Goal: Task Accomplishment & Management: Complete application form

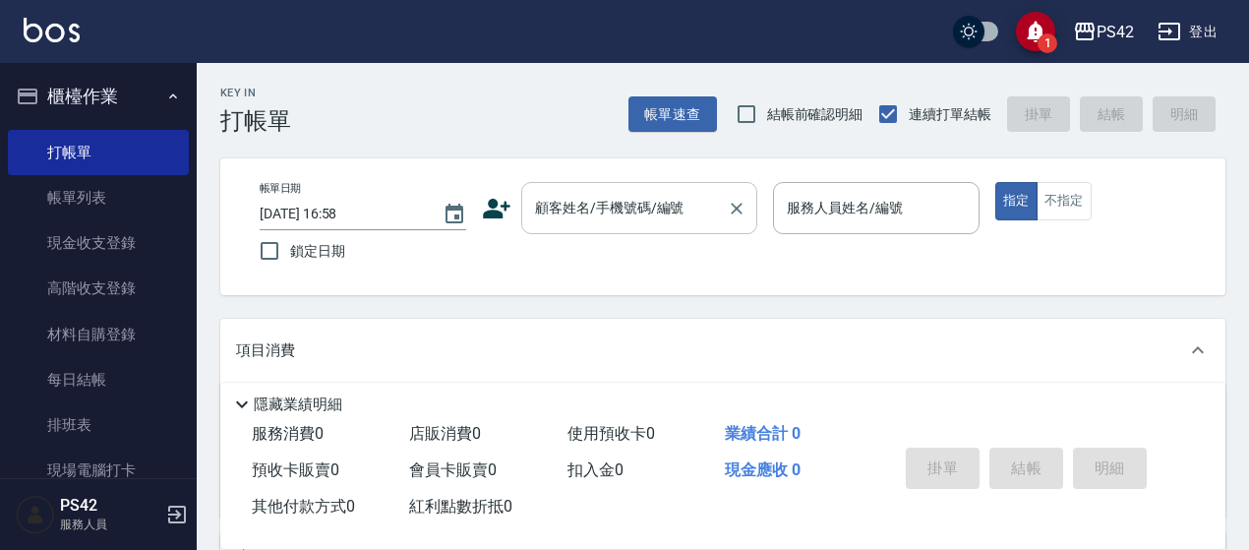
click at [602, 219] on input "顧客姓名/手機號碼/編號" at bounding box center [624, 208] width 189 height 34
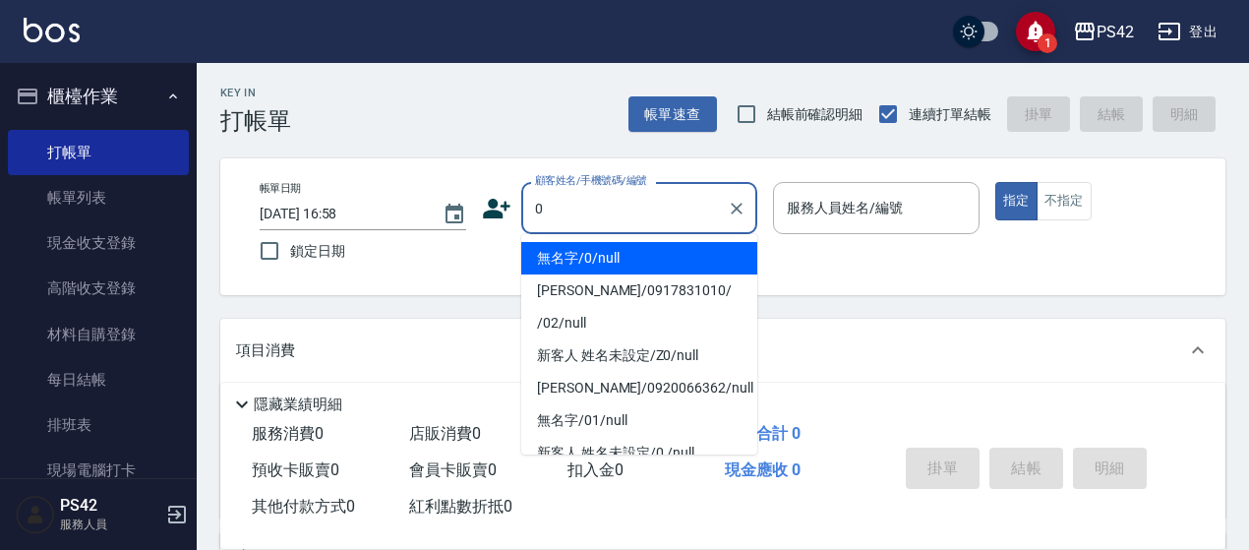
type input "0"
type input "2"
type input "無名字/0/null"
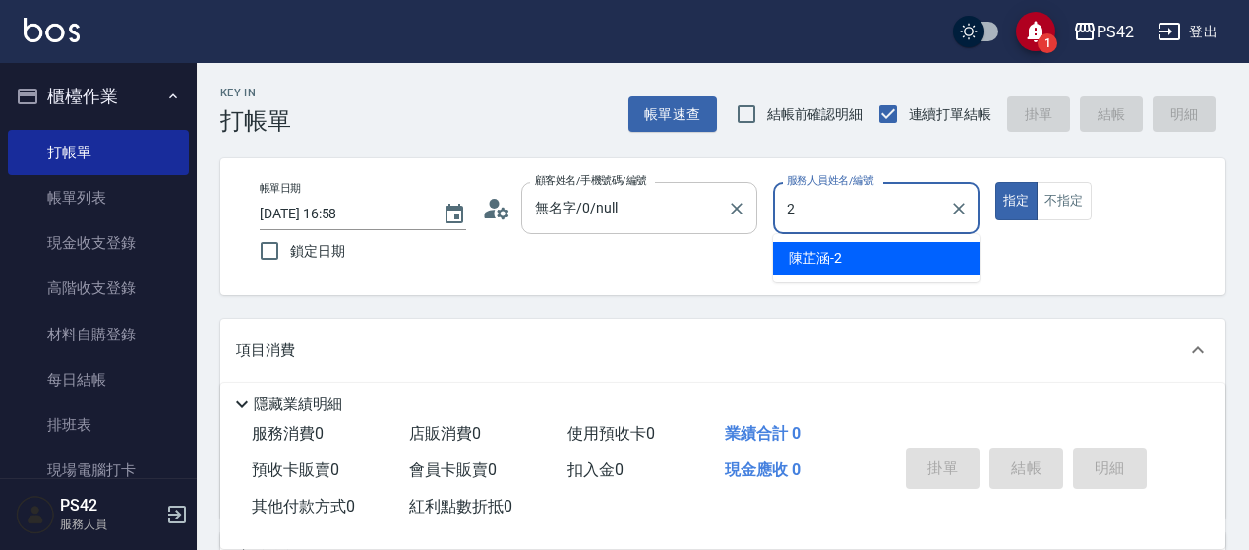
type input "2"
type button "true"
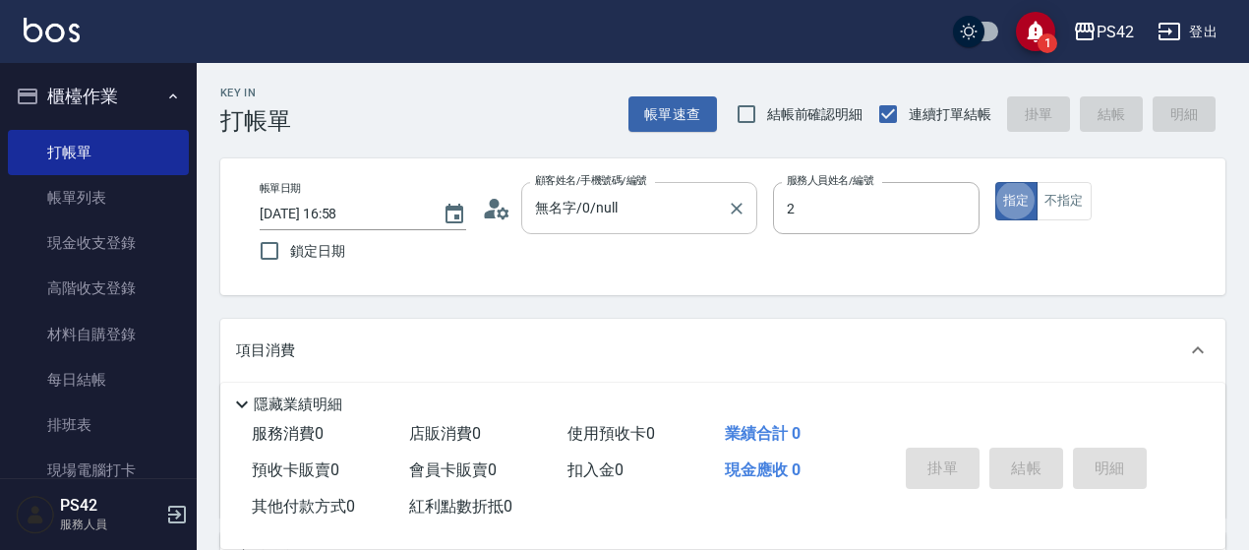
type input "[PERSON_NAME]-2"
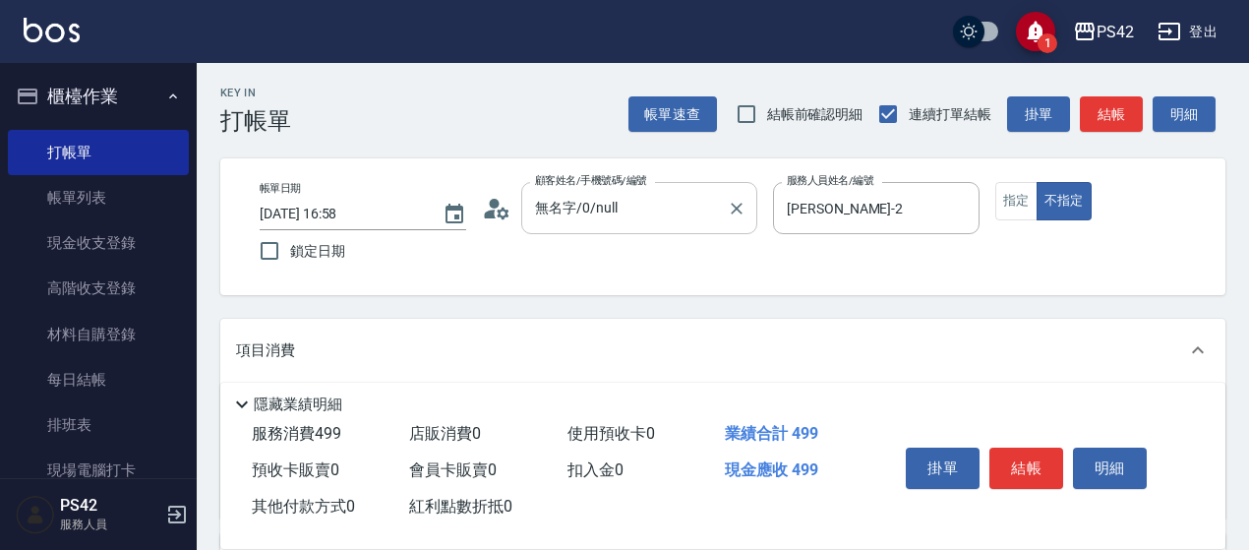
type input "[PERSON_NAME]499(0499)"
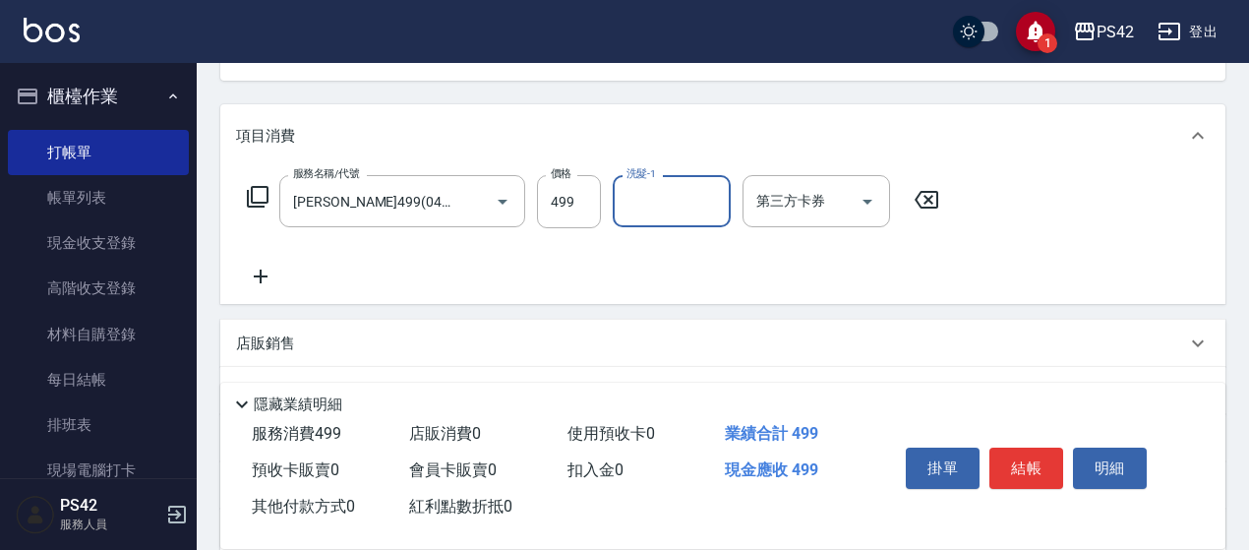
scroll to position [295, 0]
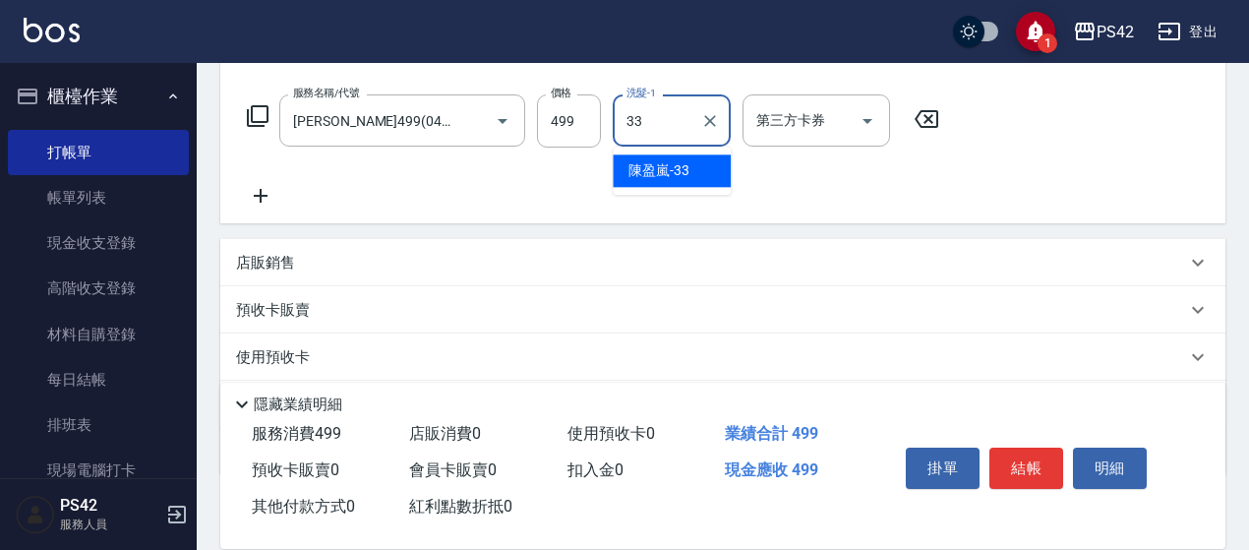
type input "[PERSON_NAME]-33"
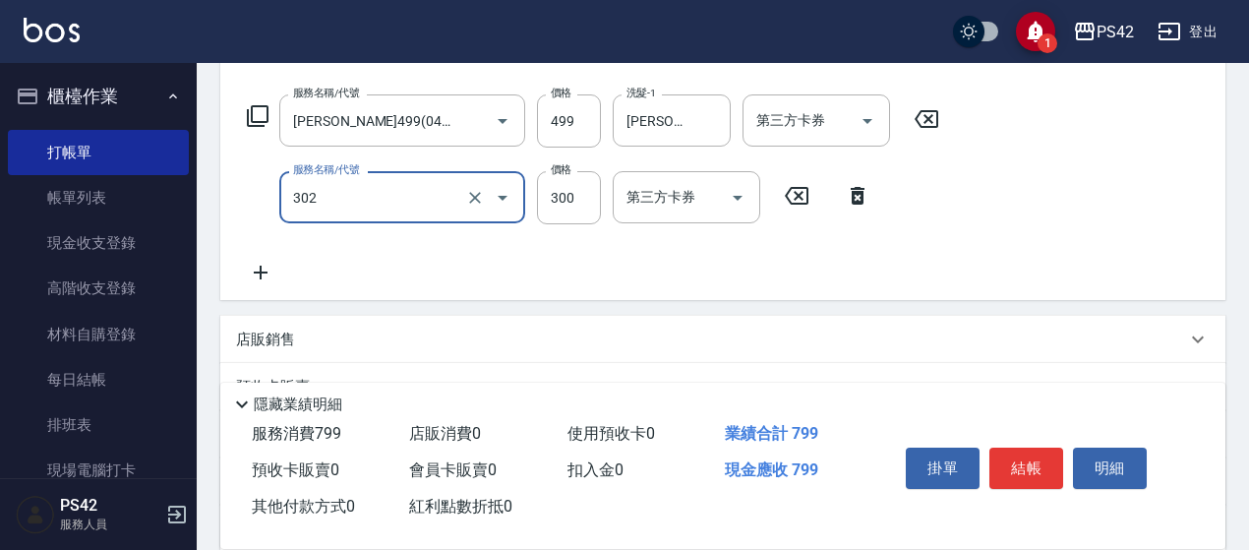
type input "剪髮(302)"
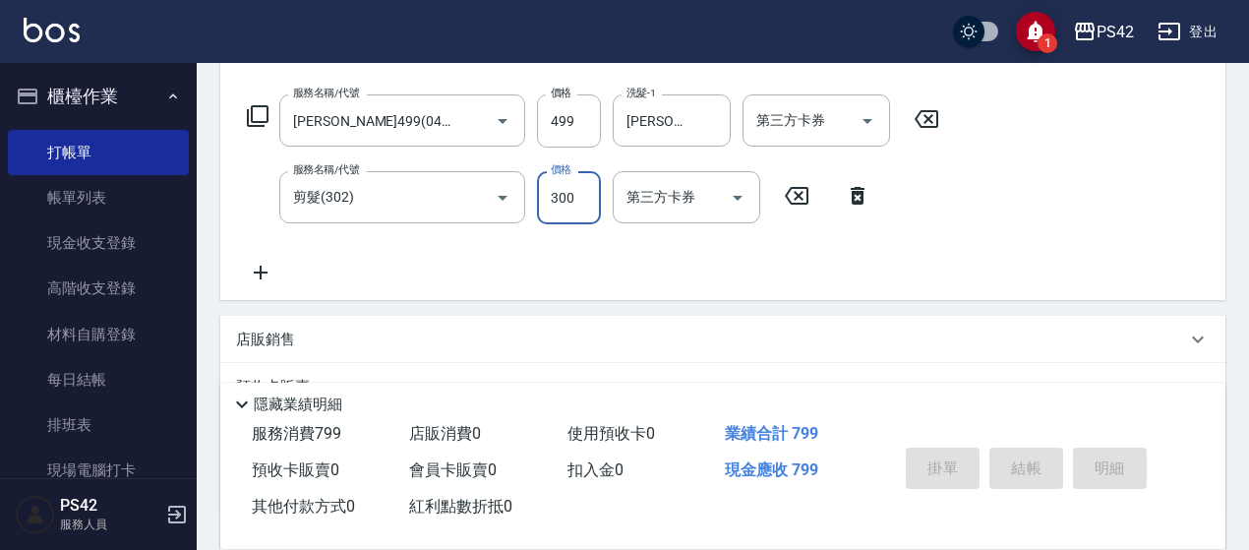
type input "[DATE] 18:51"
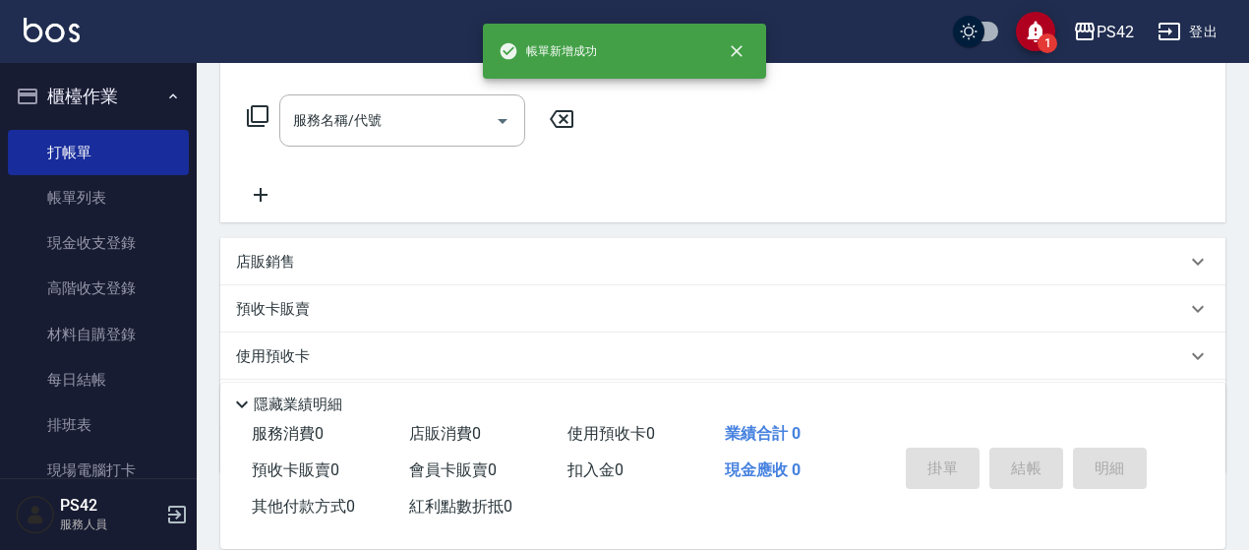
scroll to position [0, 0]
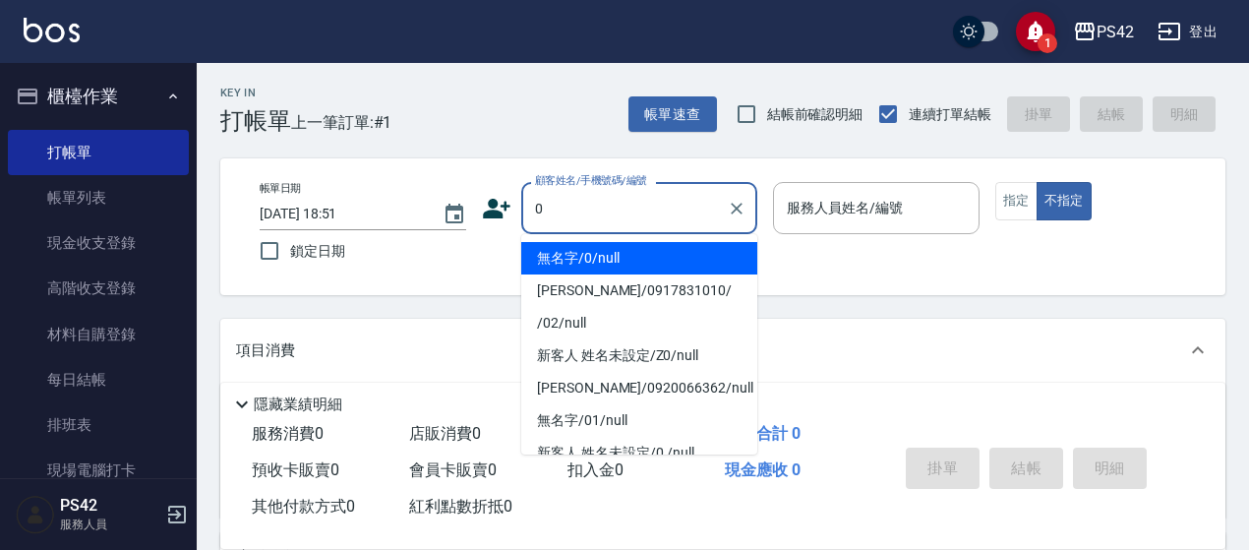
type input "無名字/0/null"
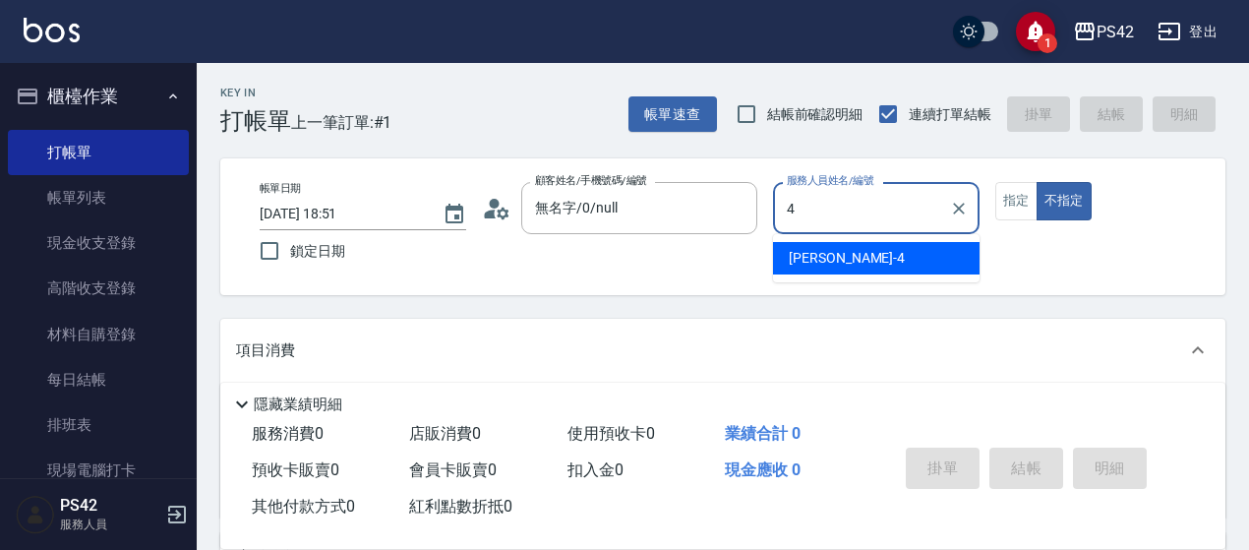
type input "[PERSON_NAME]-4"
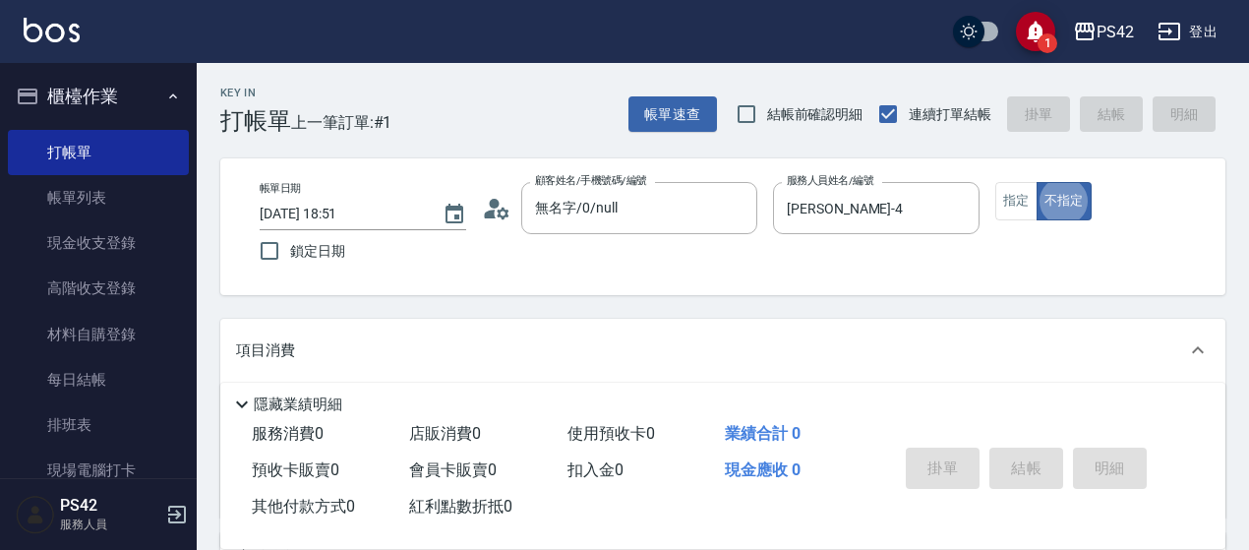
type button "false"
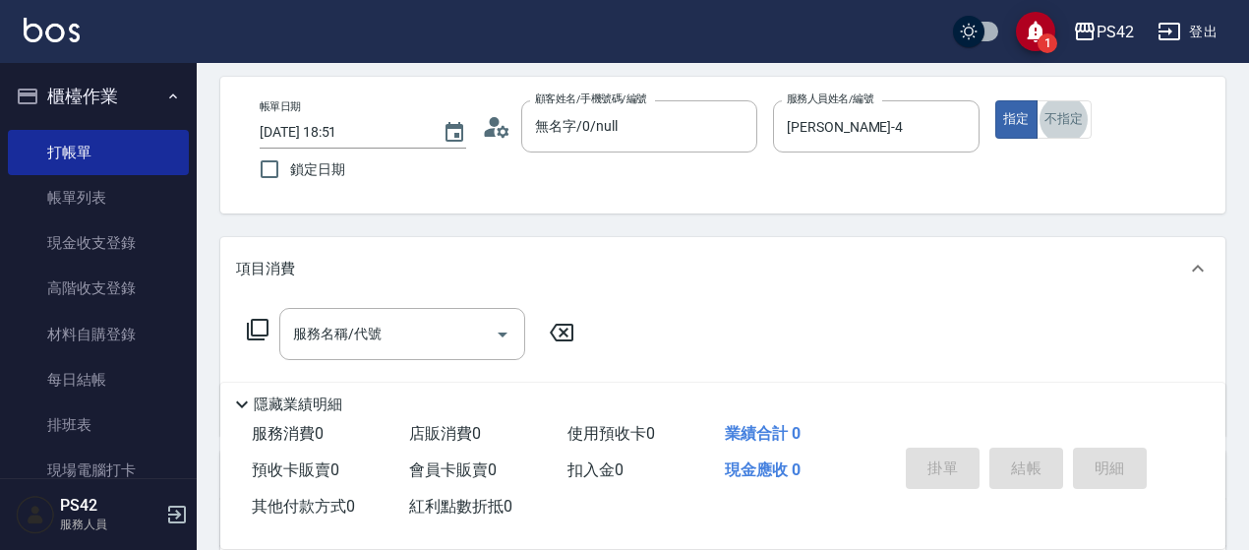
scroll to position [197, 0]
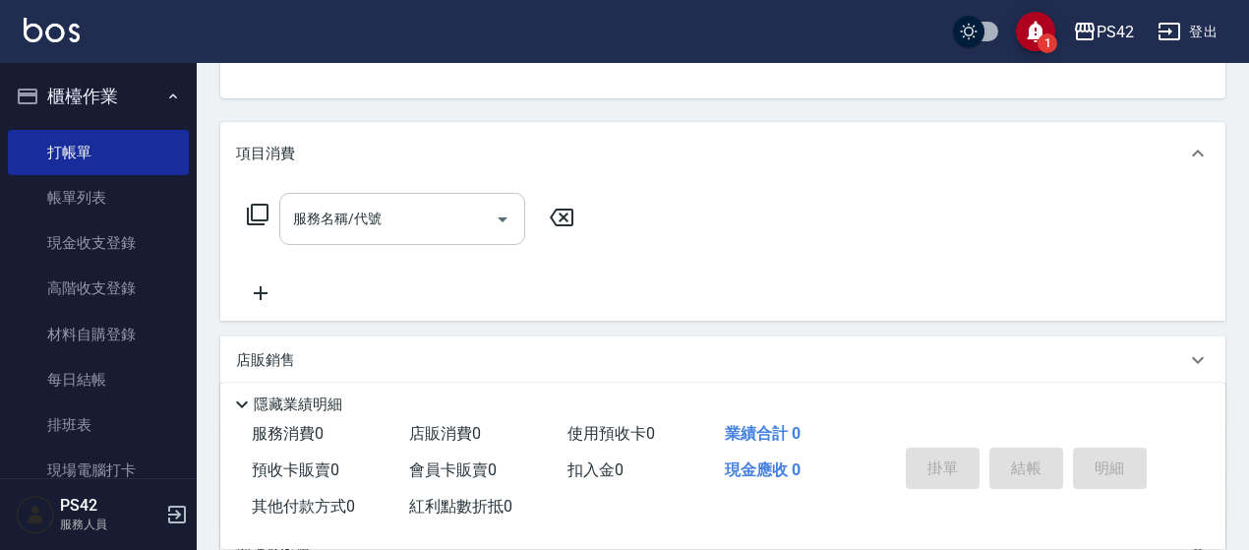
click at [452, 194] on div "服務名稱/代號" at bounding box center [402, 219] width 246 height 52
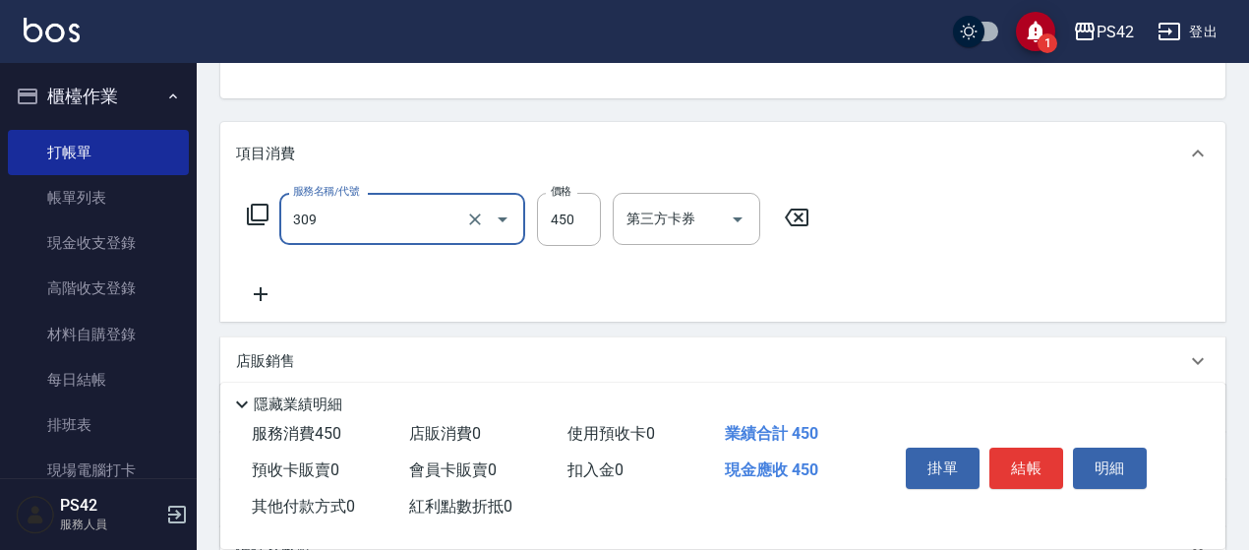
type input "洗+剪(309)"
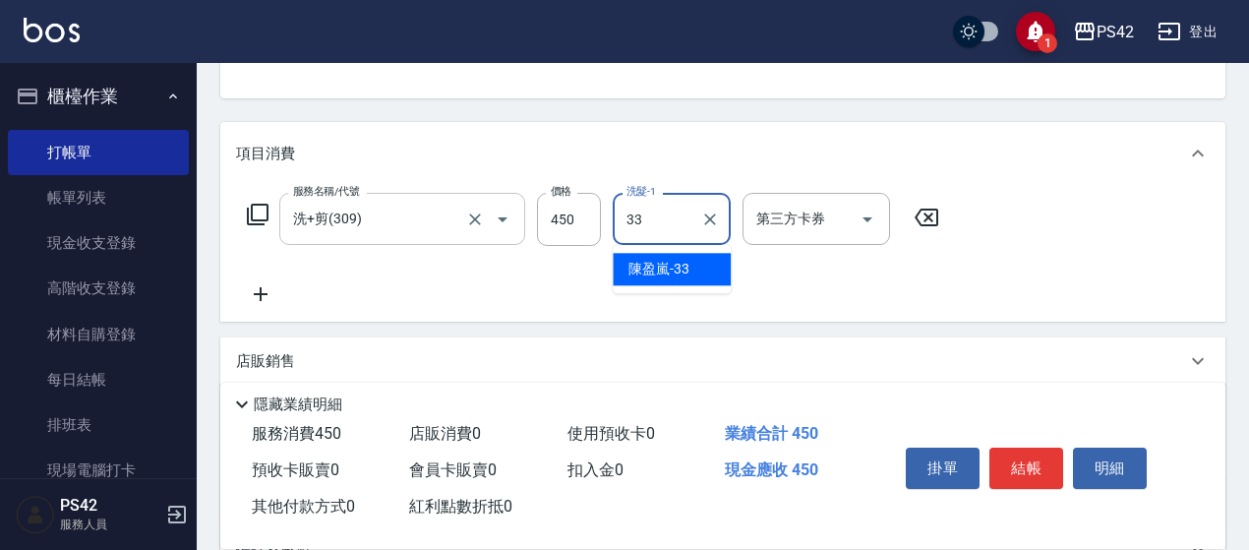
type input "[PERSON_NAME]-33"
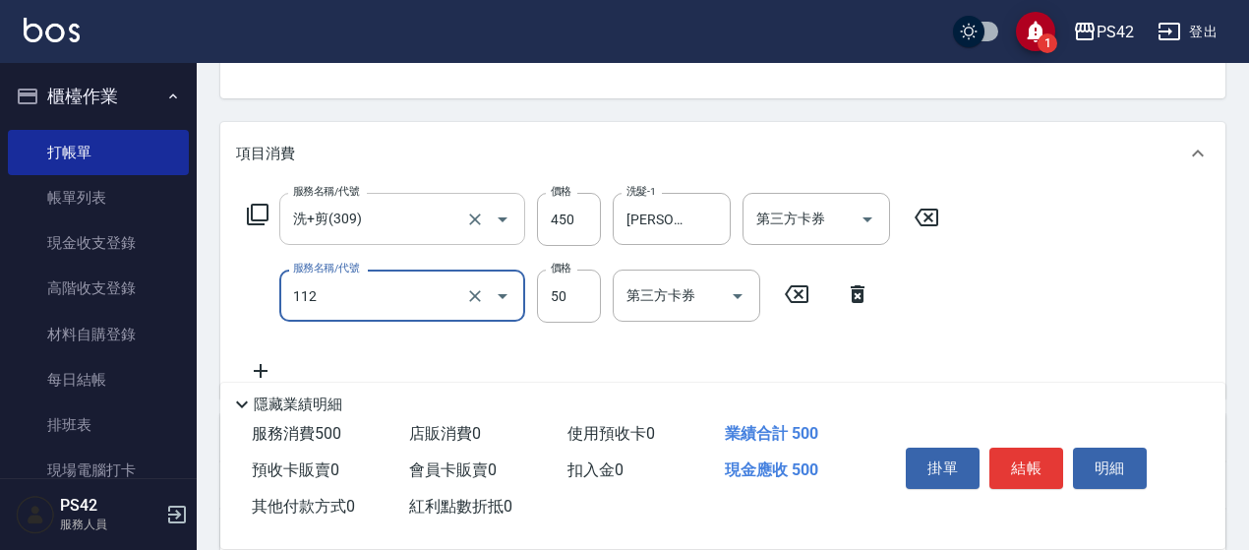
type input "精油50(112)"
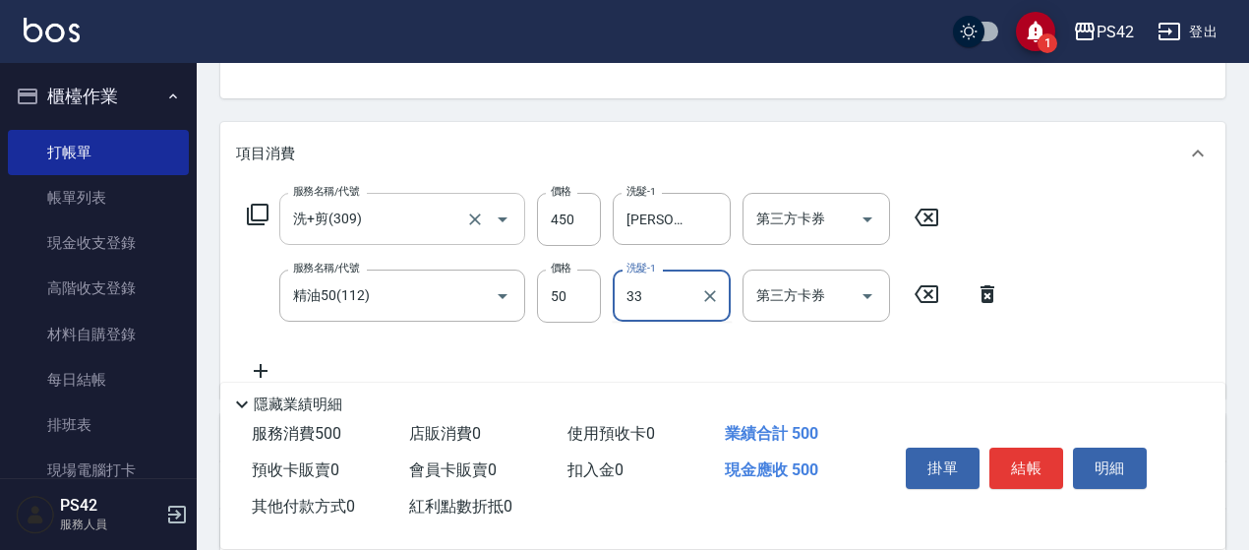
type input "[PERSON_NAME]-33"
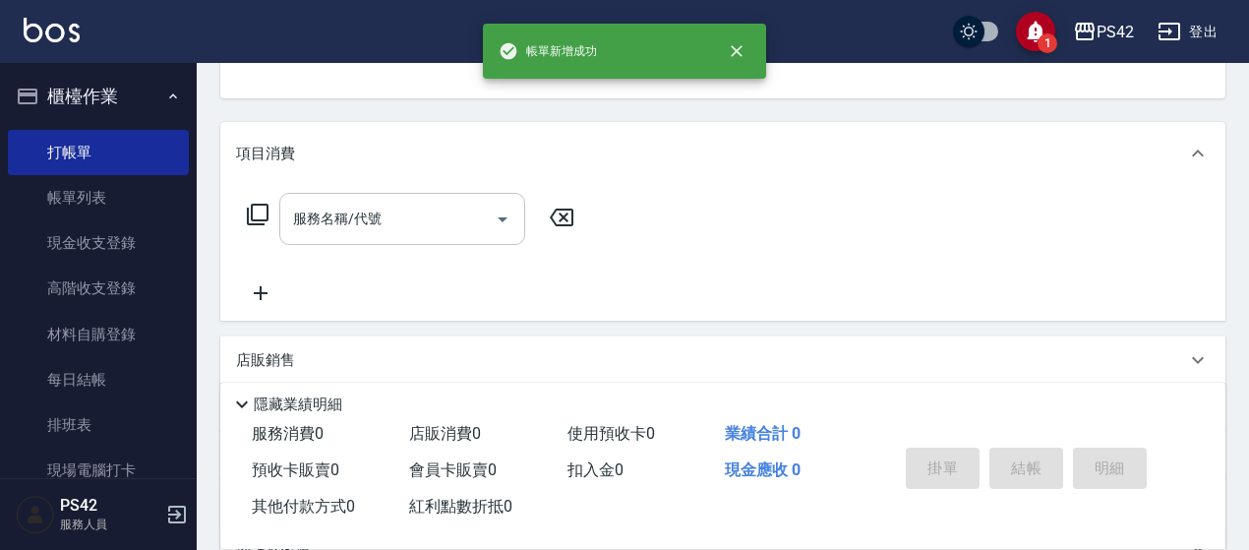
scroll to position [191, 0]
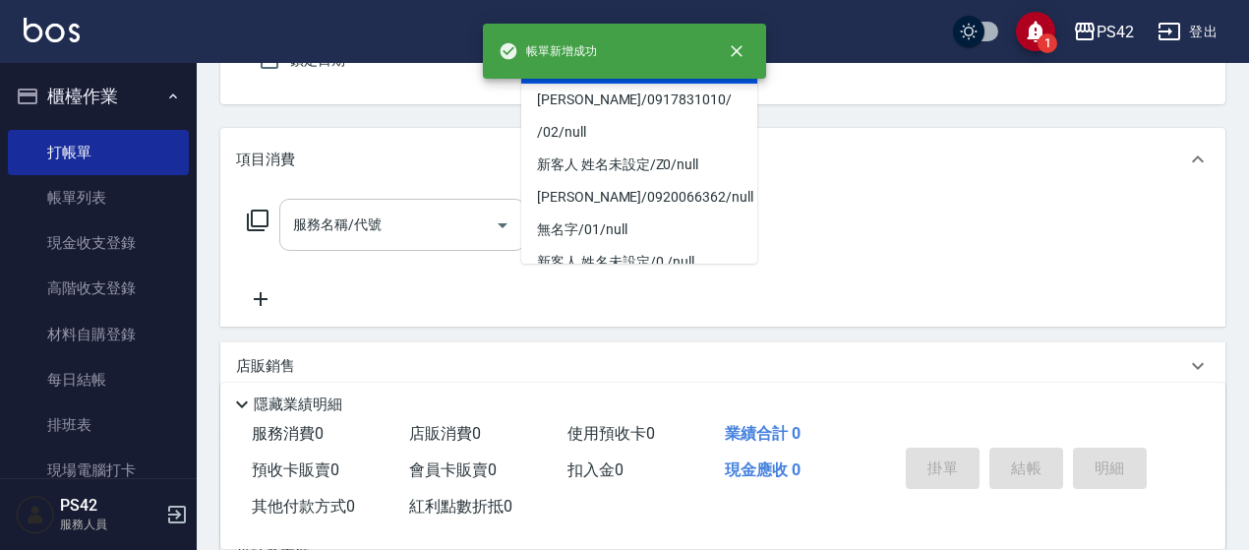
type input "無名字/0/null"
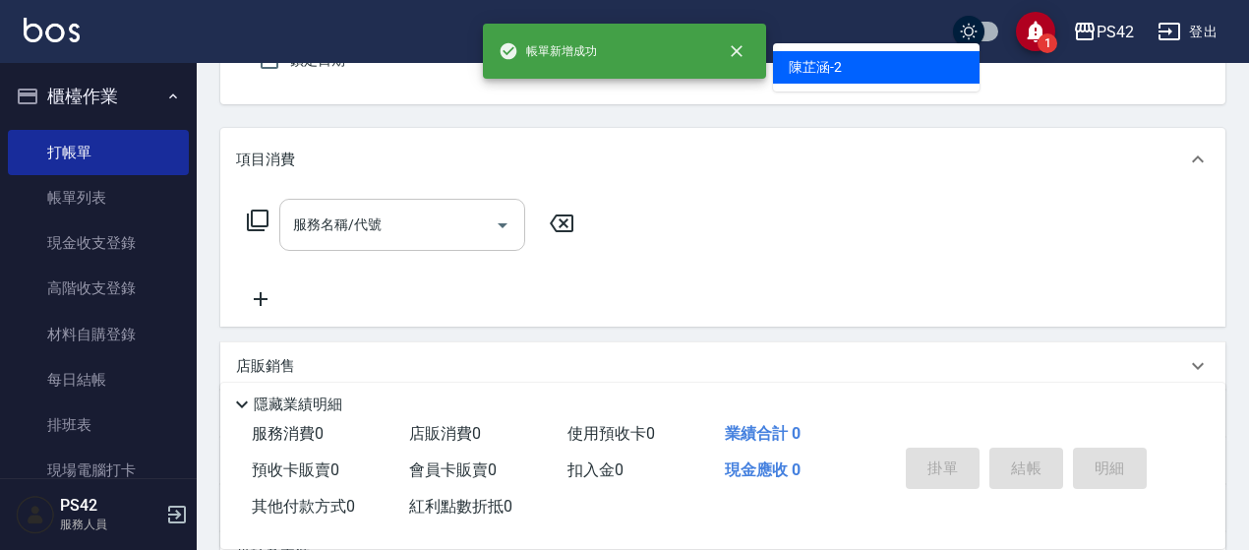
type input "[PERSON_NAME]-2"
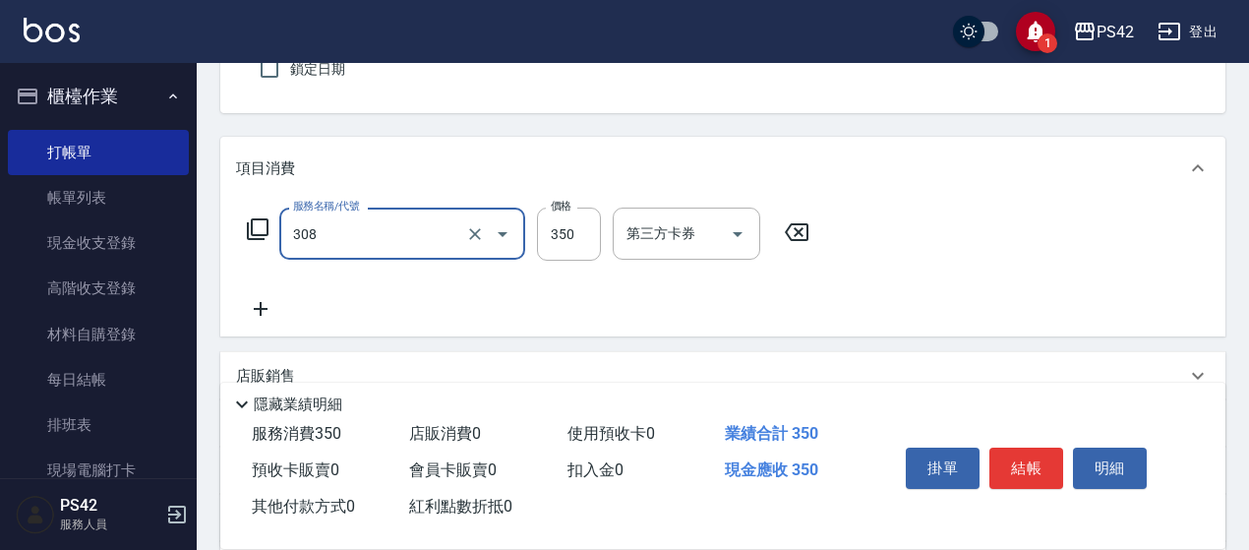
type input "洗+剪(308)"
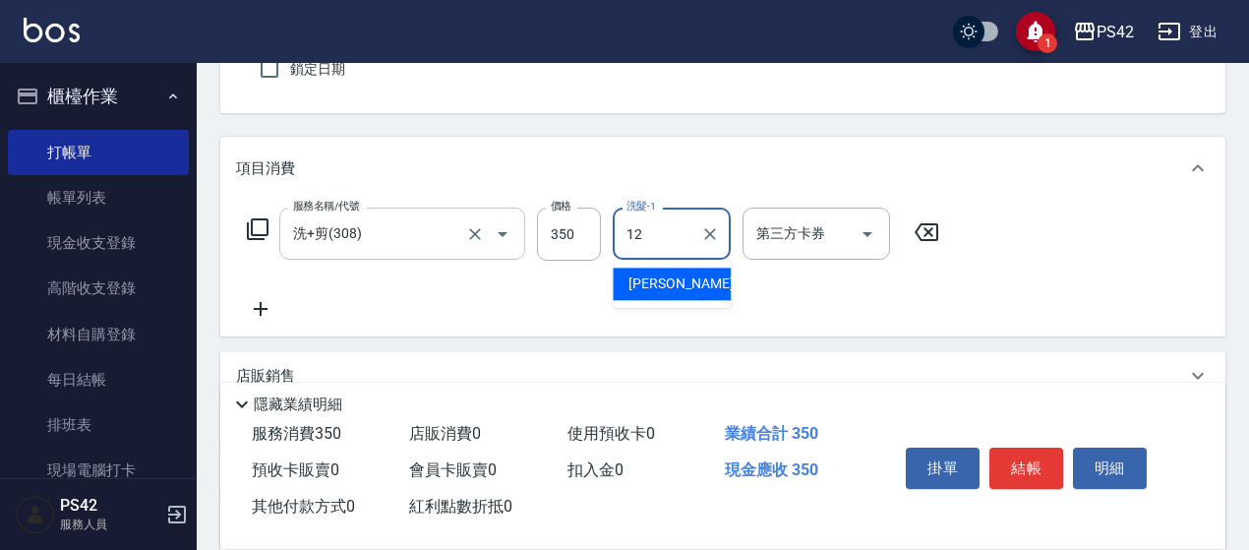
type input "[PERSON_NAME]-12"
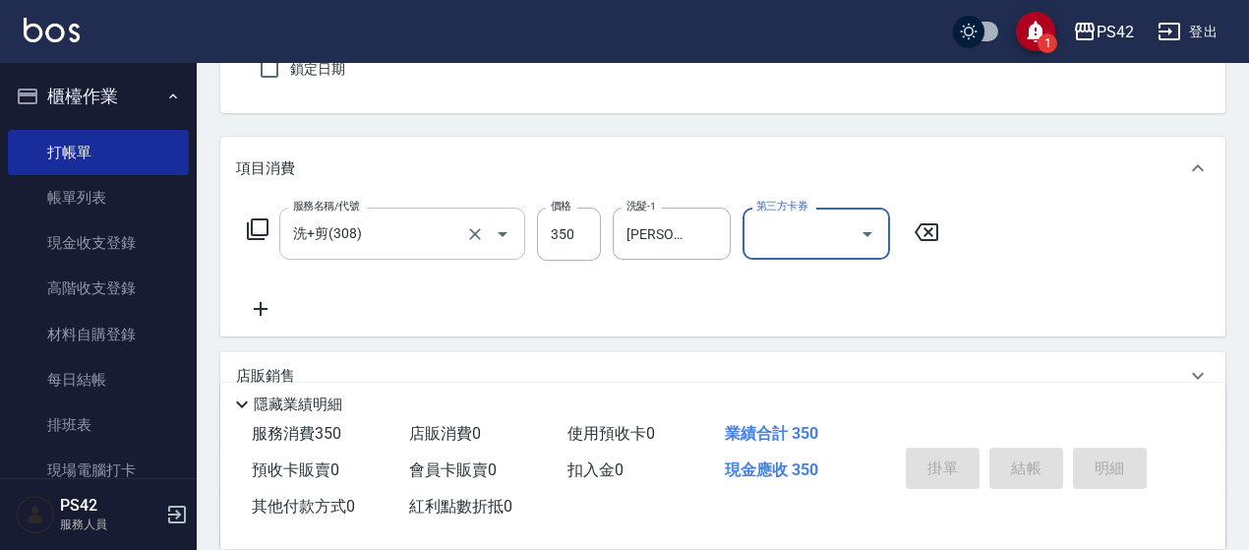
type input "[DATE] 18:52"
